Goal: Task Accomplishment & Management: Use online tool/utility

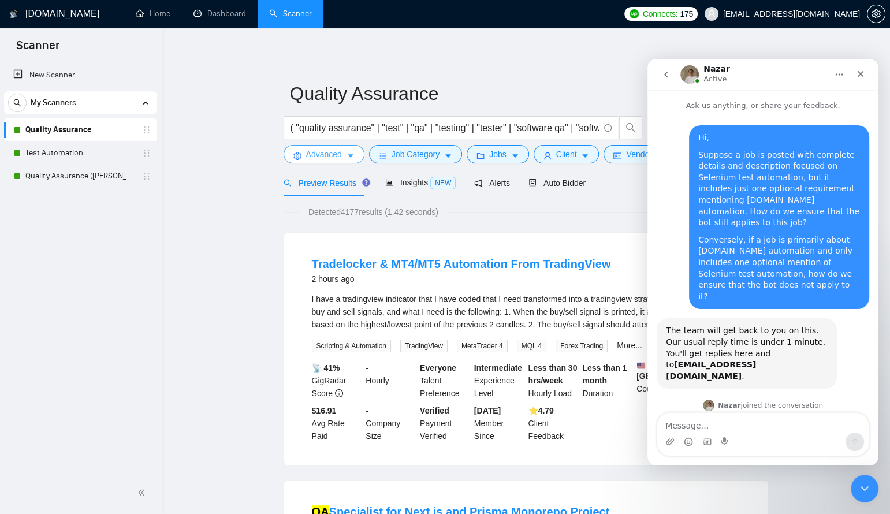
scroll to position [604, 0]
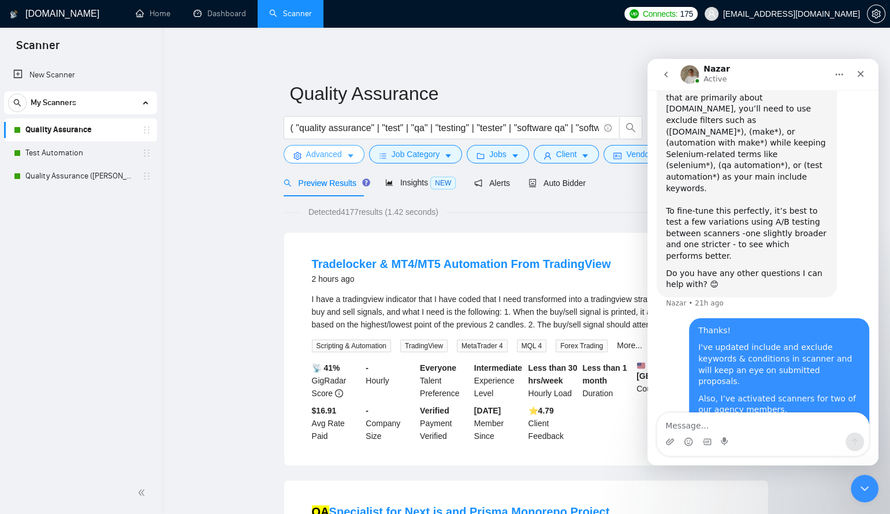
click at [333, 158] on span "Advanced" at bounding box center [324, 154] width 36 height 13
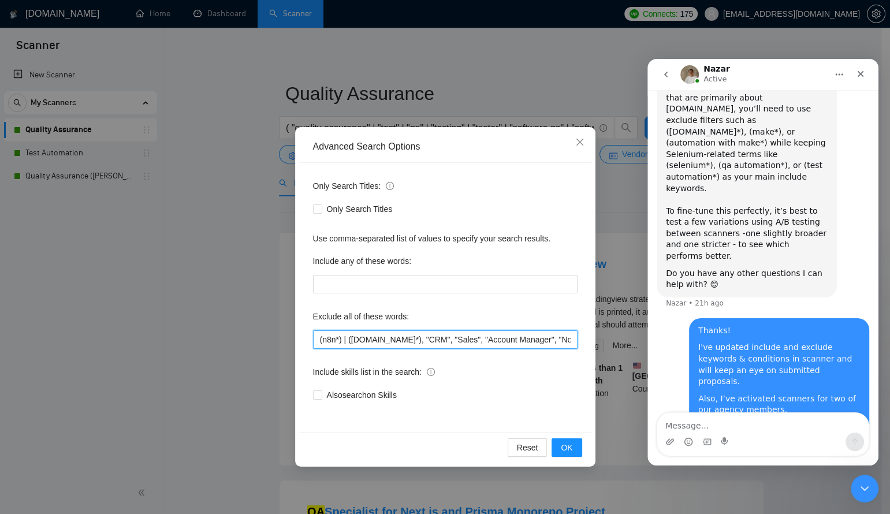
click at [393, 338] on input "(n8n*) | ([DOMAIN_NAME]*), "CRM", "Sales", "Account Manager", "No agencies", "t…" at bounding box center [445, 340] width 265 height 18
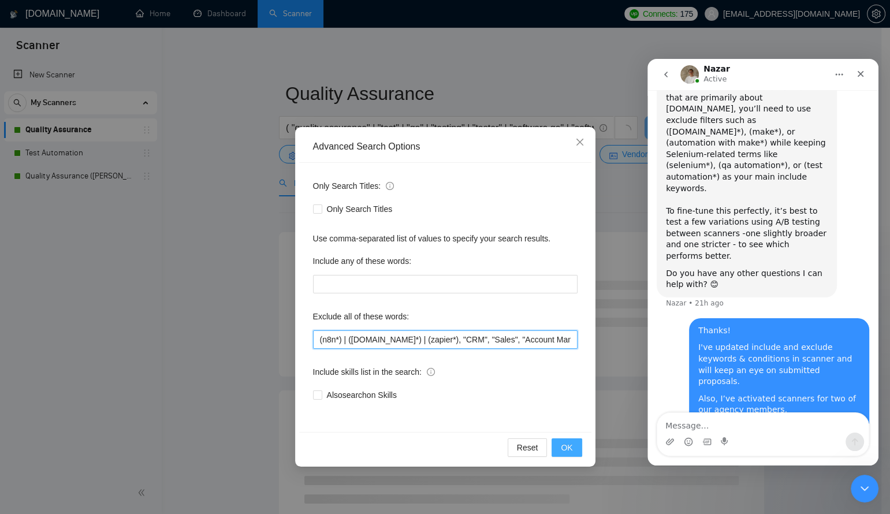
type input "(n8n*) | ([DOMAIN_NAME]*) | (zapier*), "CRM", "Sales", "Account Manager", "No a…"
click at [572, 447] on span "OK" at bounding box center [567, 447] width 12 height 13
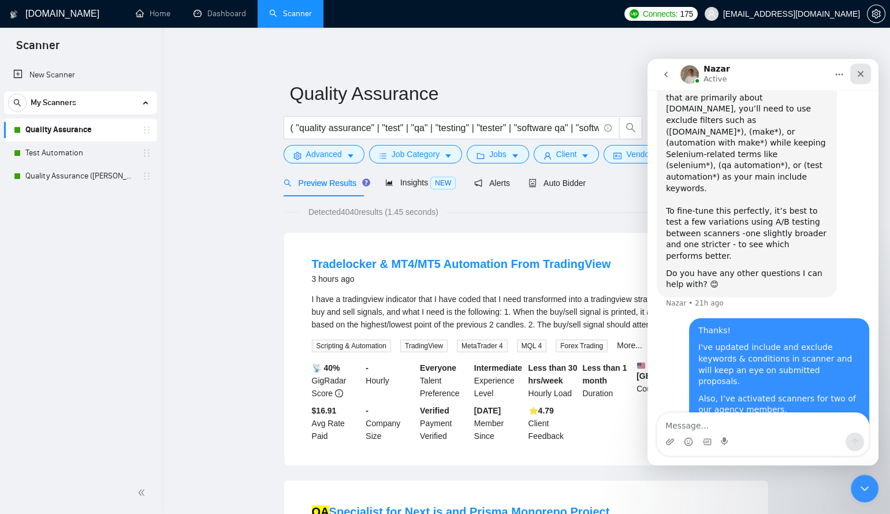
click at [867, 75] on div "Close" at bounding box center [861, 74] width 21 height 21
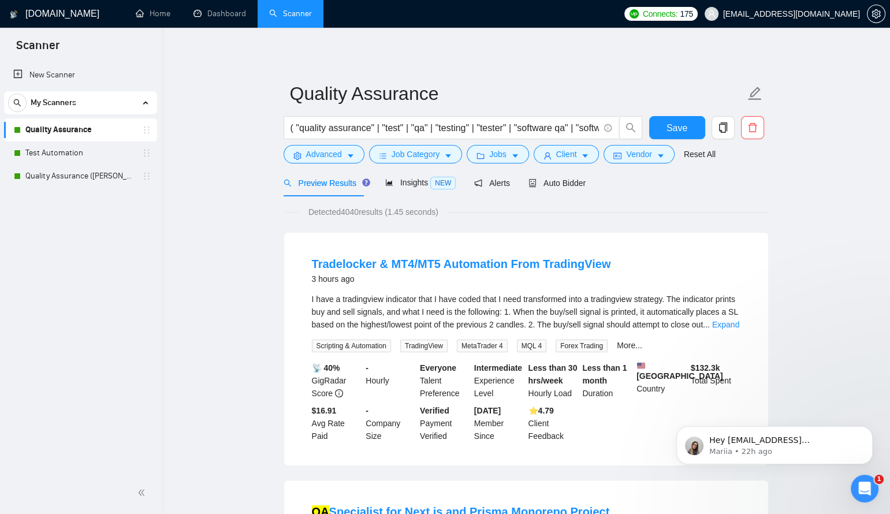
scroll to position [0, 0]
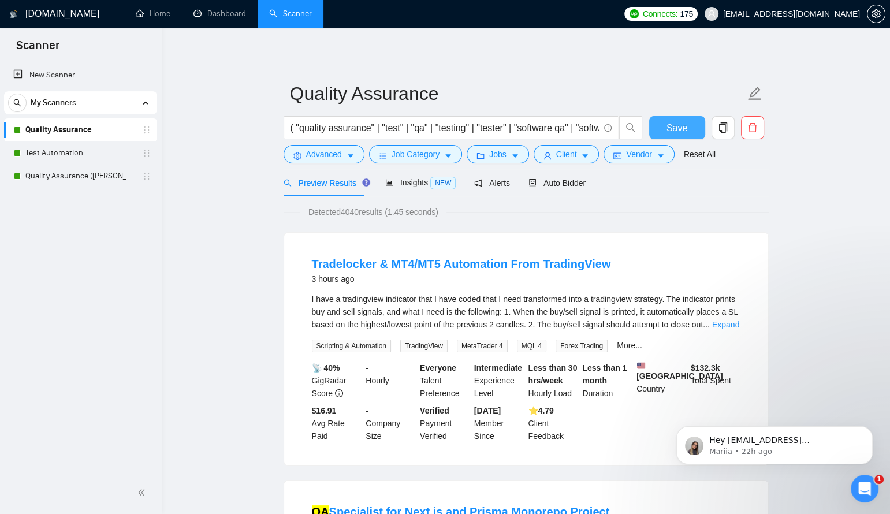
click at [687, 132] on button "Save" at bounding box center [677, 127] width 56 height 23
click at [858, 484] on icon "Open Intercom Messenger" at bounding box center [863, 487] width 19 height 19
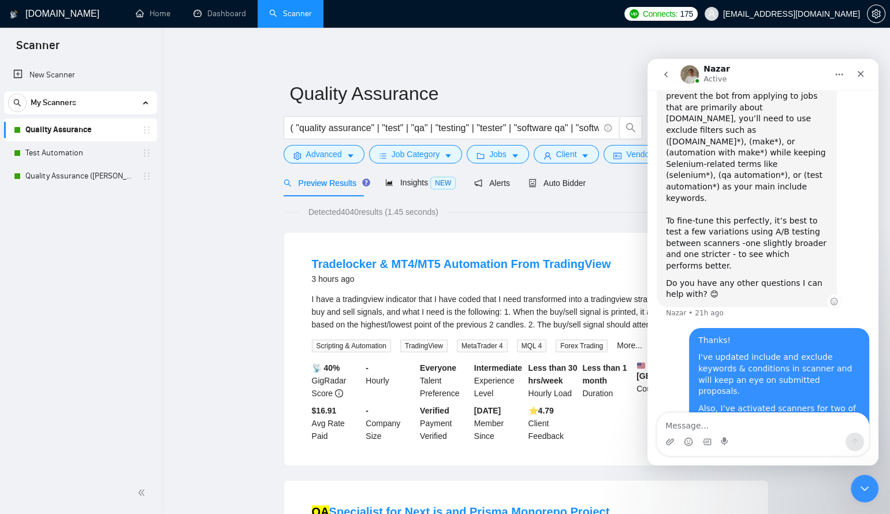
scroll to position [604, 0]
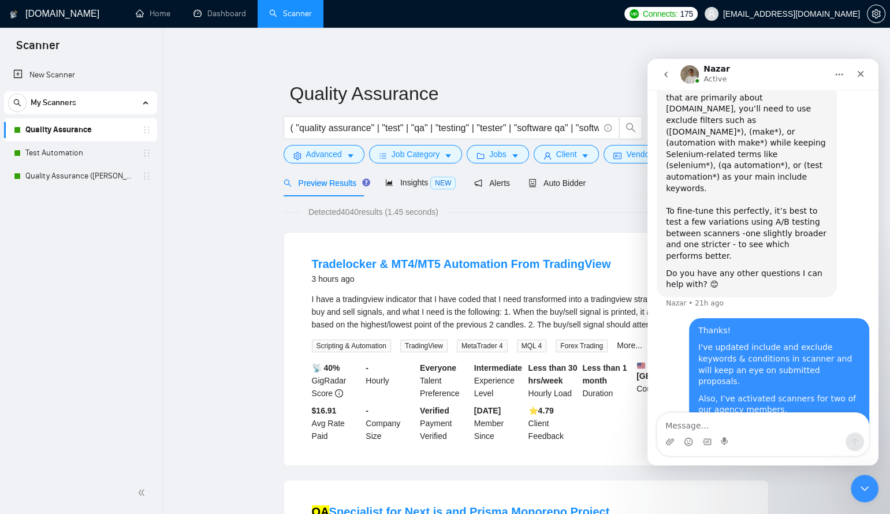
click at [660, 76] on button "go back" at bounding box center [666, 75] width 22 height 22
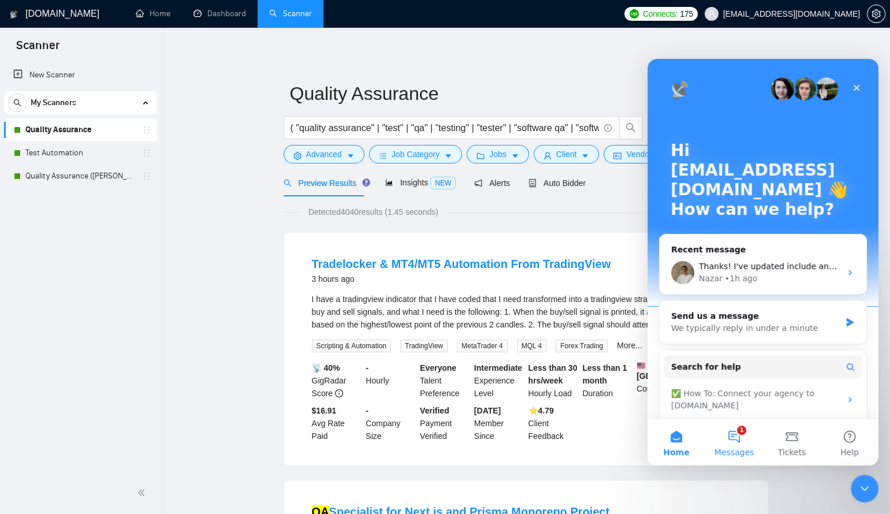
click at [738, 436] on button "1 Messages" at bounding box center [734, 442] width 58 height 46
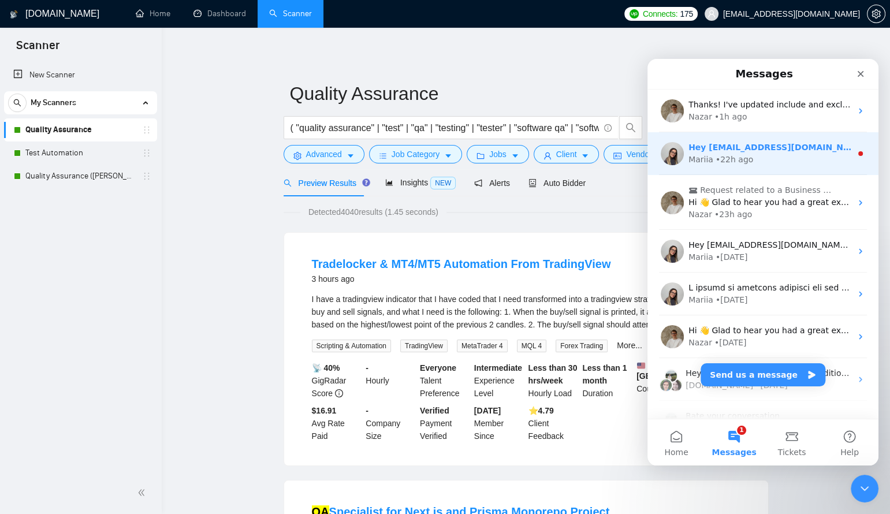
click at [740, 156] on div "• 22h ago" at bounding box center [735, 160] width 38 height 12
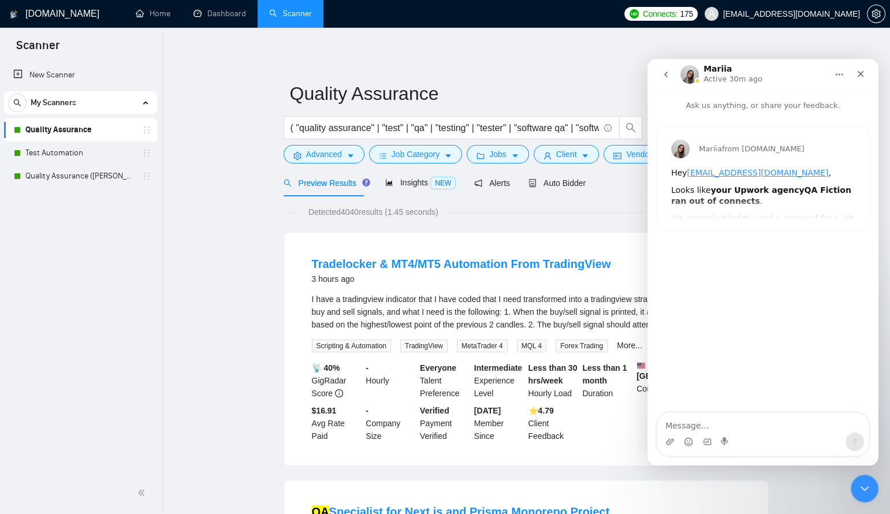
click at [782, 205] on div "Mariia from [DOMAIN_NAME] Hey [EMAIL_ADDRESS][DOMAIN_NAME] , Looks like your Up…" at bounding box center [763, 178] width 211 height 104
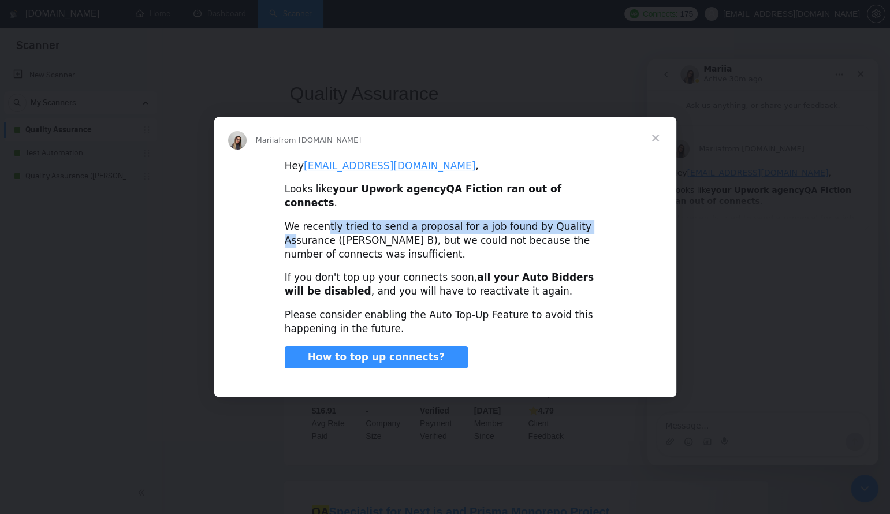
drag, startPoint x: 323, startPoint y: 221, endPoint x: 567, endPoint y: 217, distance: 244.4
click at [567, 220] on div "We recently tried to send a proposal for a job found by Quality Assurance ([PER…" at bounding box center [445, 240] width 321 height 41
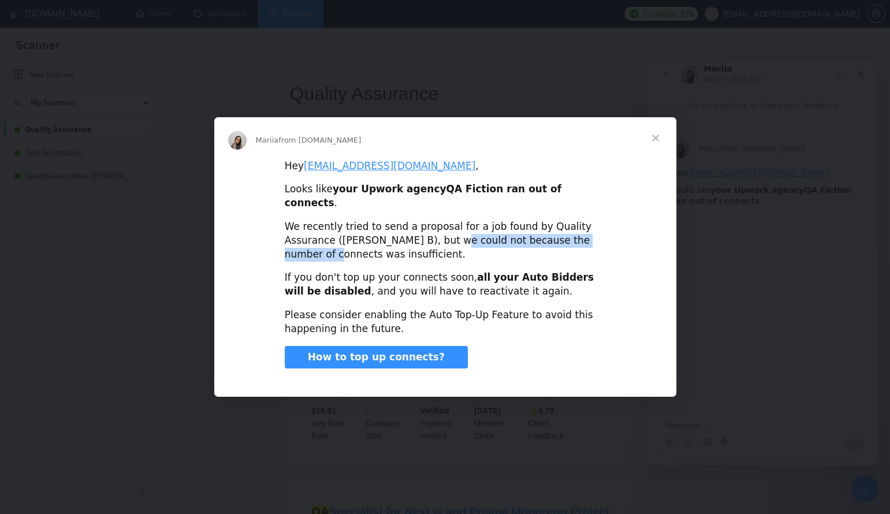
drag, startPoint x: 392, startPoint y: 235, endPoint x: 558, endPoint y: 235, distance: 165.3
click at [558, 235] on div "We recently tried to send a proposal for a job found by Quality Assurance ([PER…" at bounding box center [445, 240] width 321 height 41
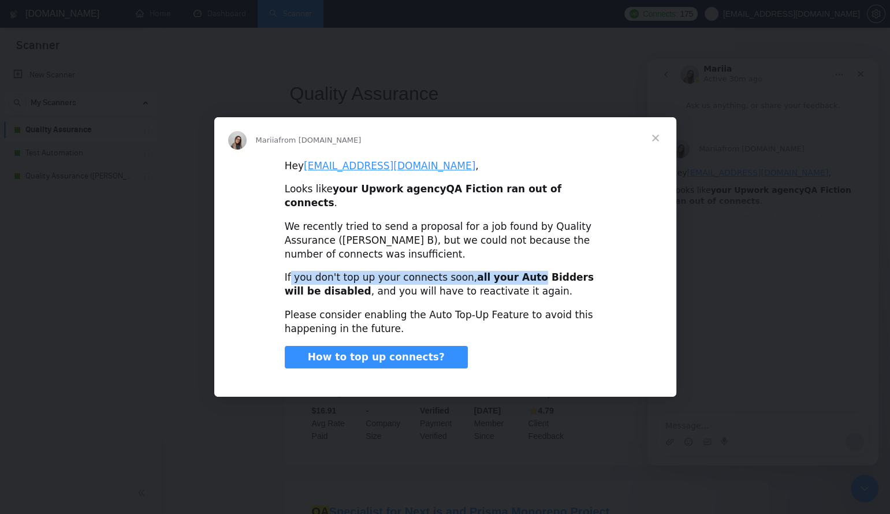
drag, startPoint x: 291, startPoint y: 275, endPoint x: 515, endPoint y: 272, distance: 224.2
click at [515, 272] on div "If you don't top up your connects soon, all your Auto Bidders will be disabled …" at bounding box center [445, 285] width 321 height 28
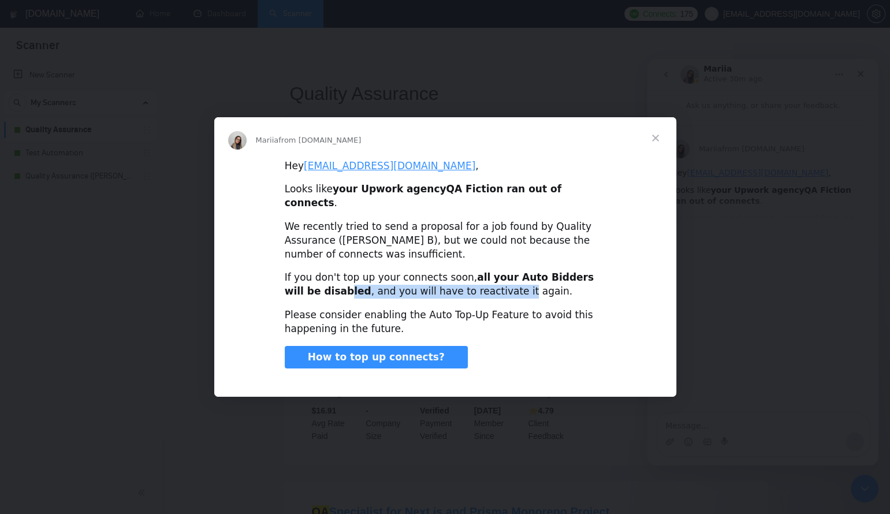
drag, startPoint x: 306, startPoint y: 286, endPoint x: 469, endPoint y: 285, distance: 163.5
click at [467, 285] on div "If you don't top up your connects soon, all your Auto Bidders will be disabled …" at bounding box center [445, 285] width 321 height 28
click at [471, 285] on div "If you don't top up your connects soon, all your Auto Bidders will be disabled …" at bounding box center [445, 285] width 321 height 28
click at [651, 146] on span "Close" at bounding box center [656, 138] width 42 height 42
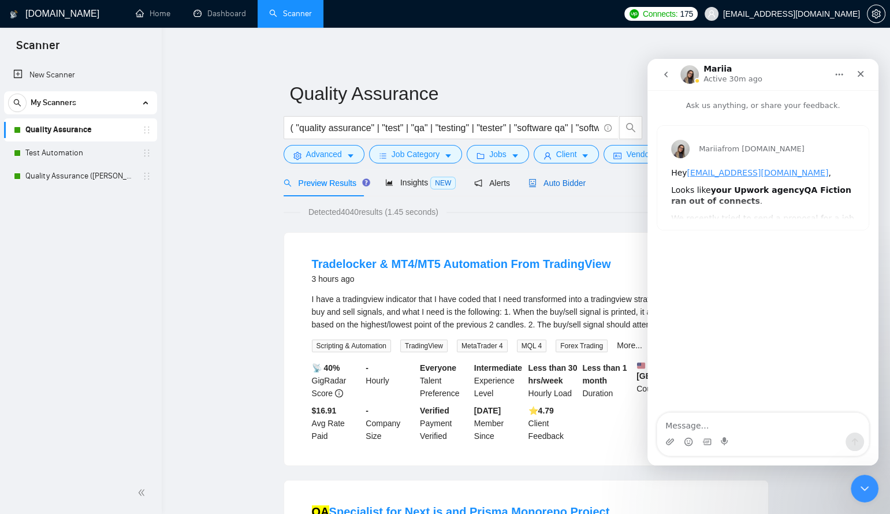
click at [575, 188] on div "Auto Bidder" at bounding box center [557, 183] width 57 height 13
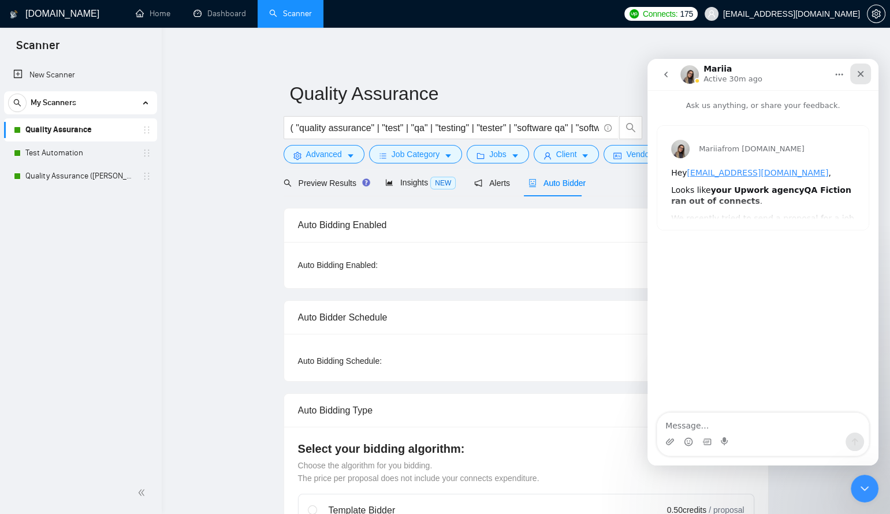
click at [857, 72] on icon "Close" at bounding box center [860, 73] width 9 height 9
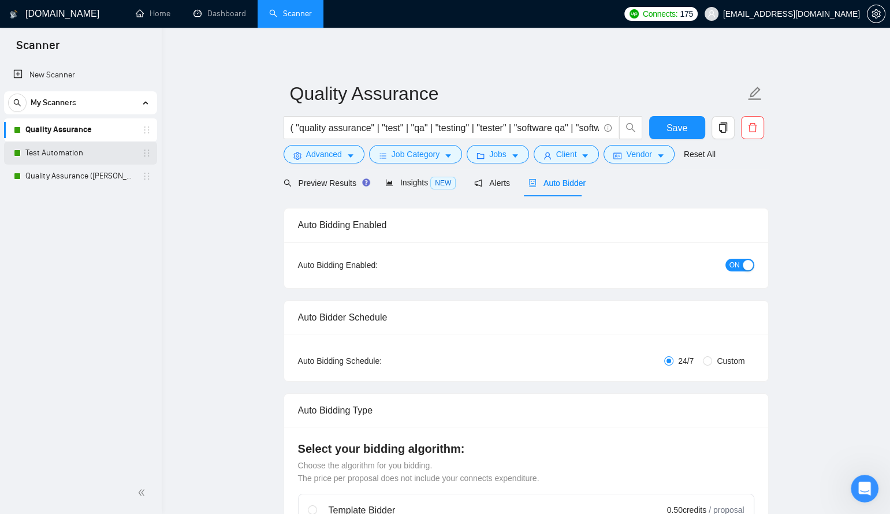
click at [79, 154] on link "Test Automation" at bounding box center [80, 153] width 110 height 23
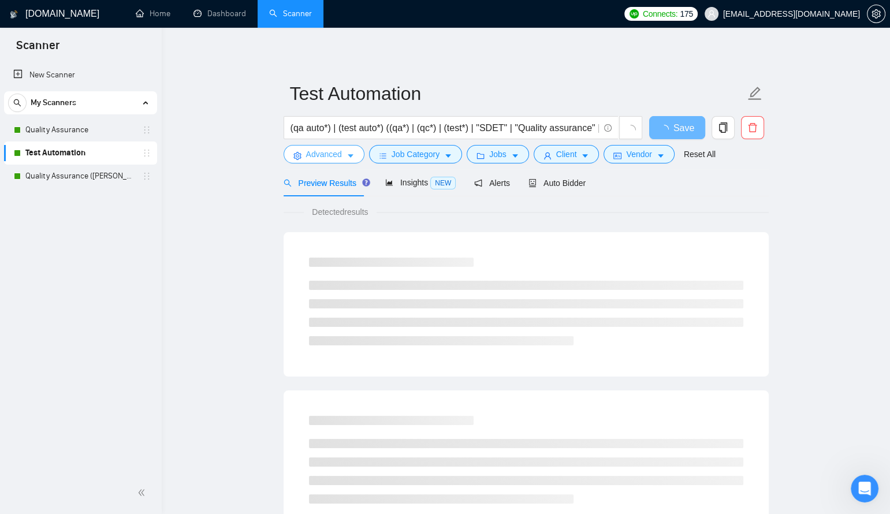
click at [324, 157] on span "Advanced" at bounding box center [324, 154] width 36 height 13
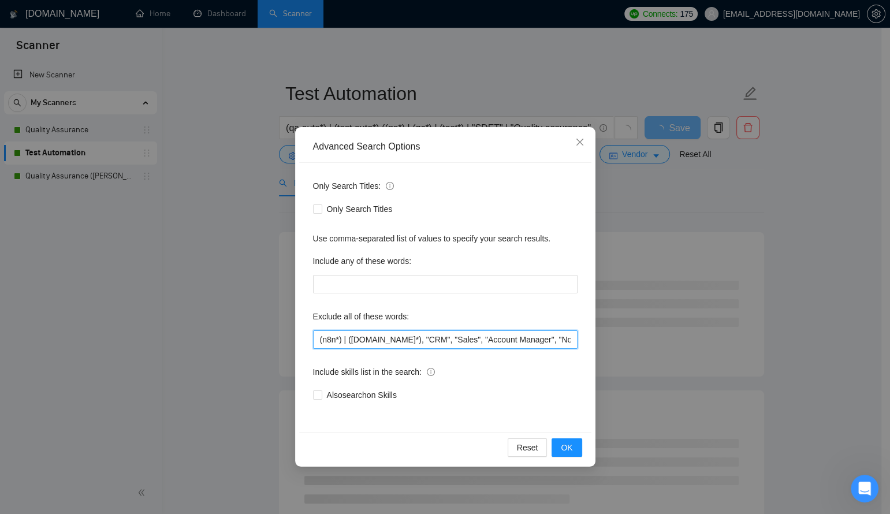
click at [391, 337] on input "(n8n*) | ([DOMAIN_NAME]*), "CRM", "Sales", "Account Manager", "No agencies", "t…" at bounding box center [445, 340] width 265 height 18
paste input "| (zapier*)"
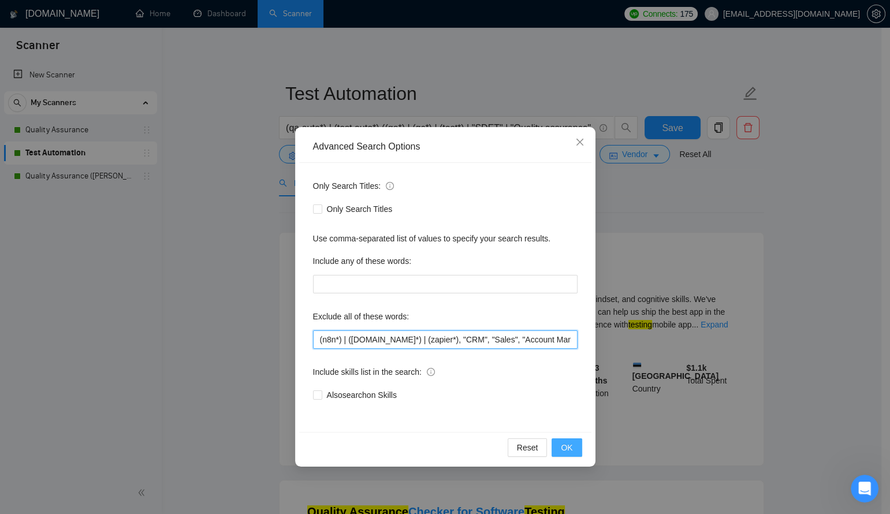
type input "(n8n*) | ([DOMAIN_NAME]*) | (zapier*), "CRM", "Sales", "Account Manager", "No a…"
click at [563, 442] on span "OK" at bounding box center [567, 447] width 12 height 13
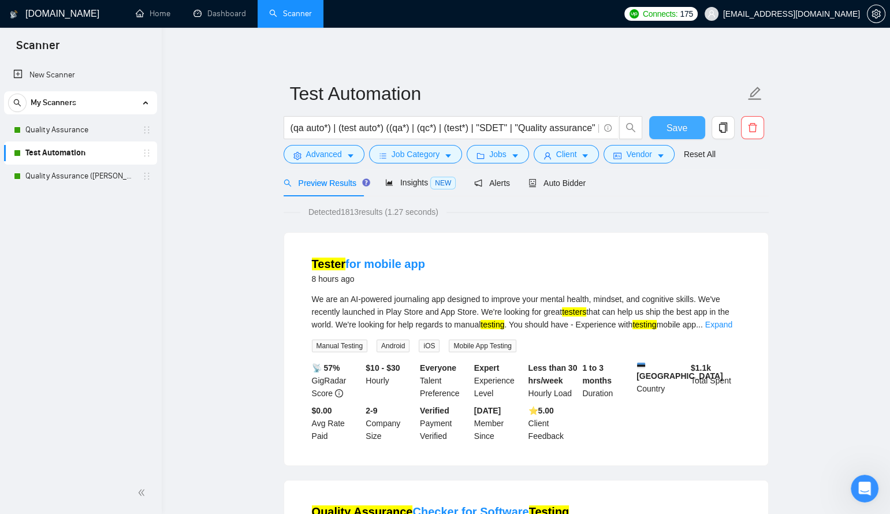
click at [661, 125] on button "Save" at bounding box center [677, 127] width 56 height 23
click at [79, 174] on link "Quality Assurance ([PERSON_NAME] B)" at bounding box center [80, 176] width 110 height 23
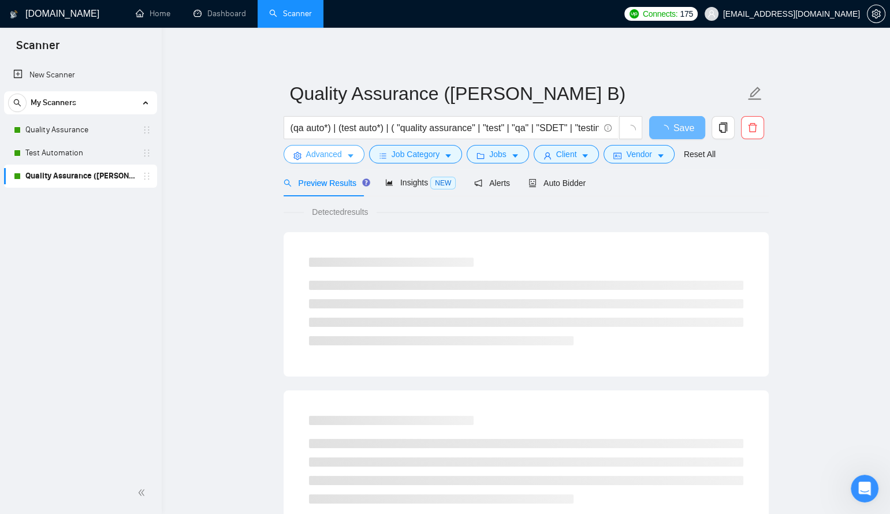
click at [344, 153] on button "Advanced" at bounding box center [324, 154] width 81 height 18
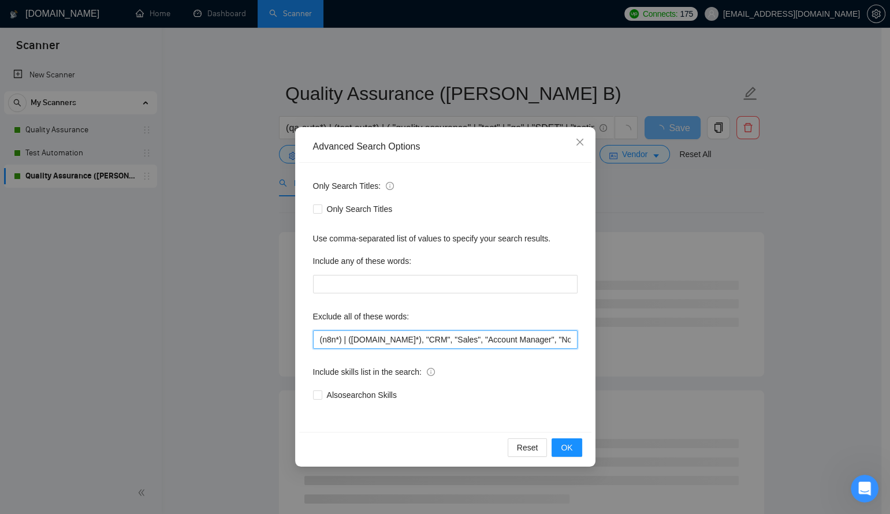
click at [372, 343] on input "(n8n*) | ([DOMAIN_NAME]*), "CRM", "Sales", "Account Manager", "No agencies", "t…" at bounding box center [445, 340] width 265 height 18
paste input "| (zapier*)"
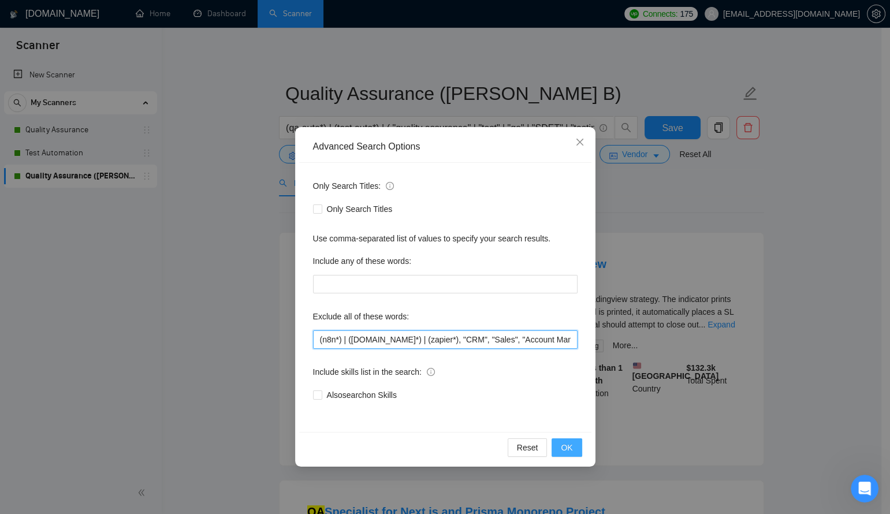
type input "(n8n*) | ([DOMAIN_NAME]*) | (zapier*), "CRM", "Sales", "Account Manager", "No a…"
click at [570, 444] on span "OK" at bounding box center [567, 447] width 12 height 13
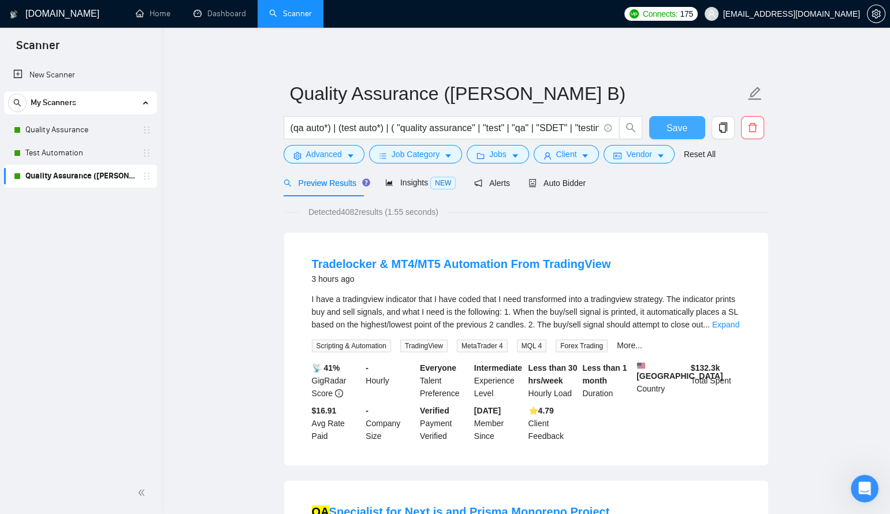
click at [678, 131] on span "Save" at bounding box center [677, 128] width 21 height 14
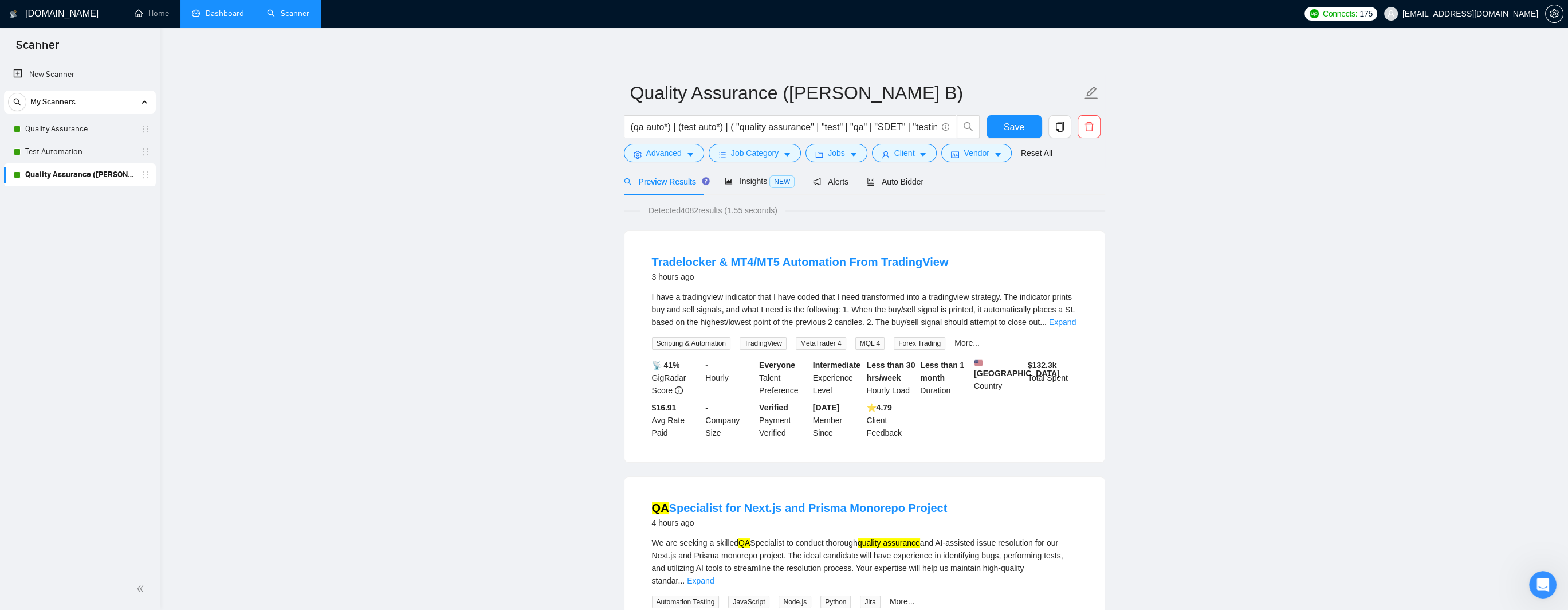
click at [201, 11] on link "Dashboard" at bounding box center [218, 14] width 53 height 10
